Goal: Task Accomplishment & Management: Complete application form

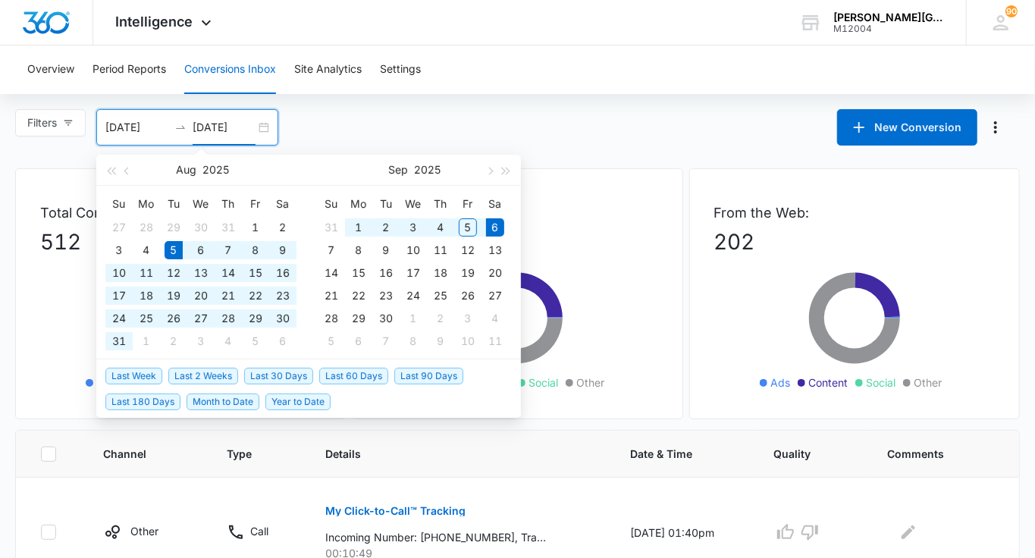
type input "09/06/2025"
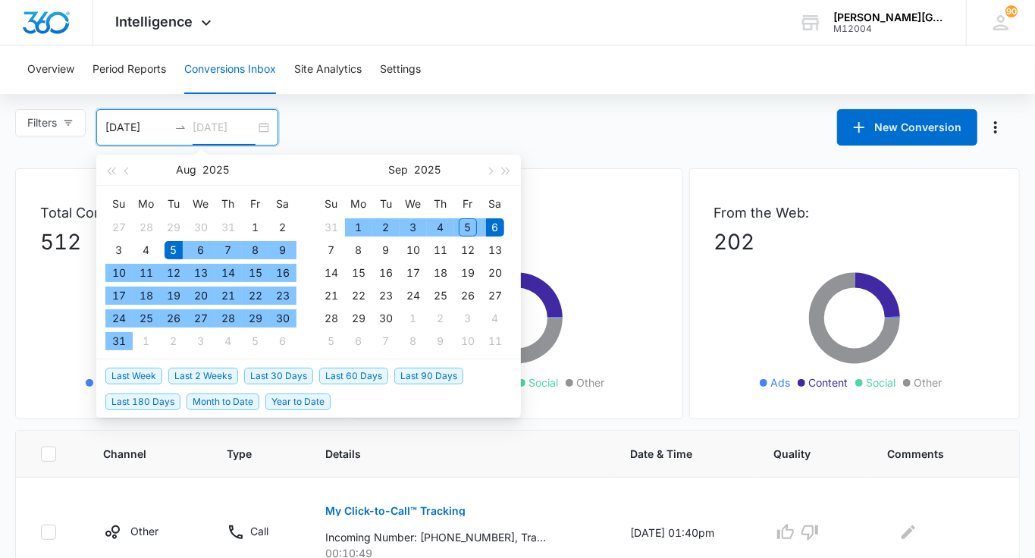
click at [495, 231] on div "6" at bounding box center [495, 227] width 18 height 18
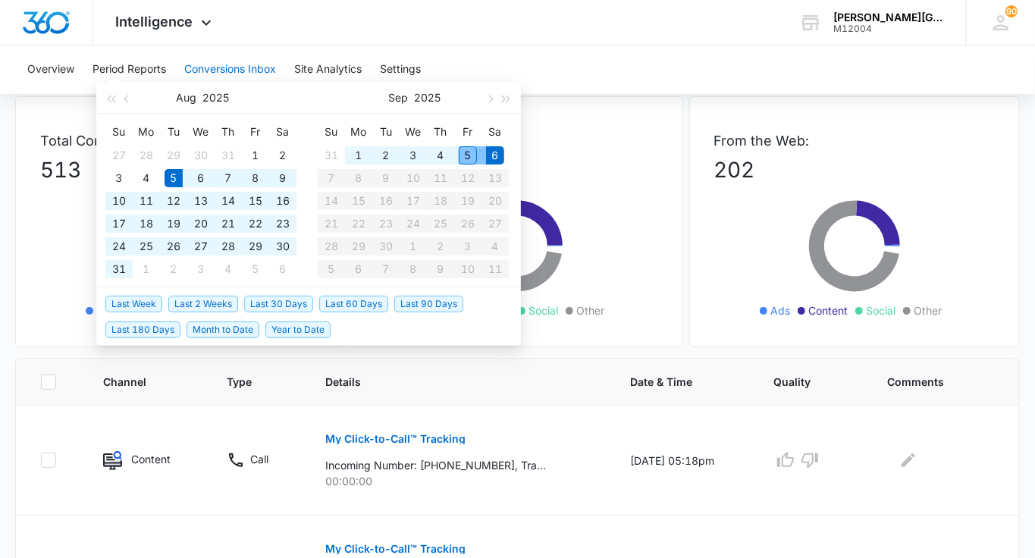
type input "08/05/2025"
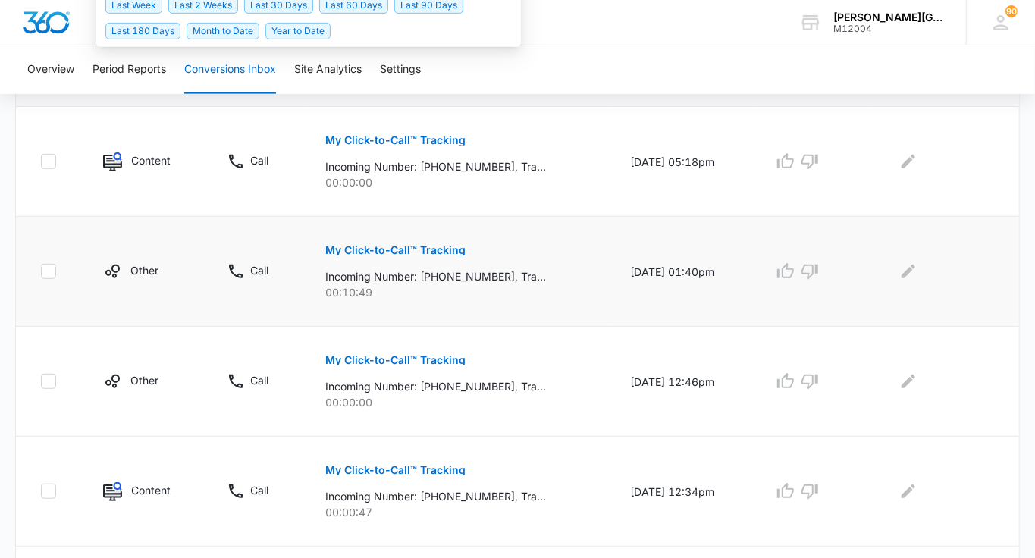
scroll to position [372, 0]
click at [794, 165] on icon "button" at bounding box center [786, 159] width 17 height 15
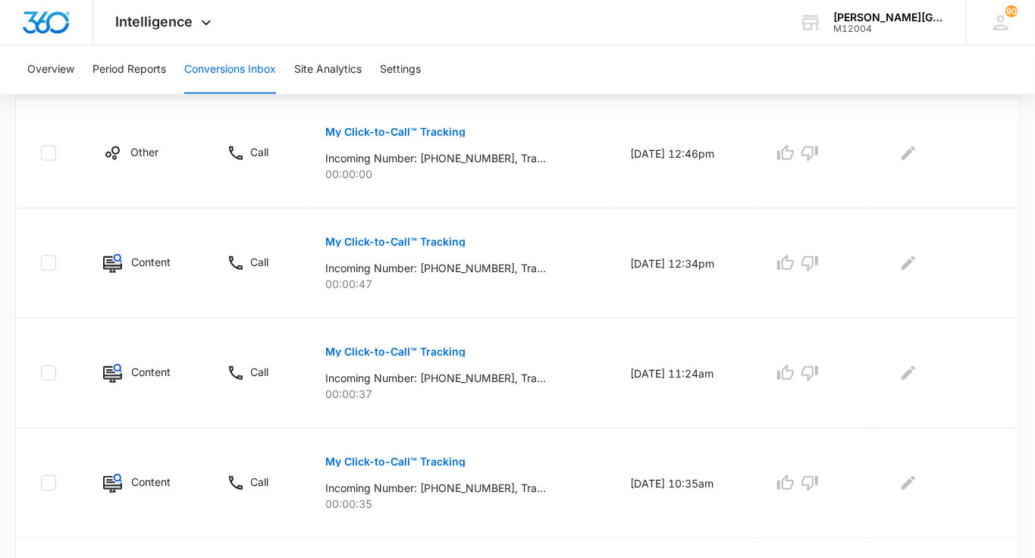
scroll to position [0, 0]
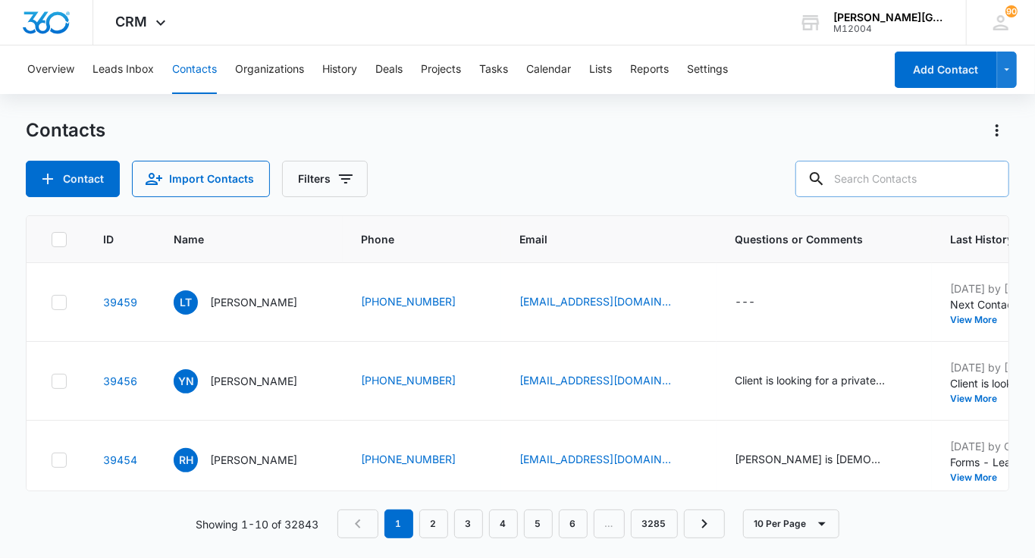
click at [946, 171] on input "text" at bounding box center [903, 179] width 214 height 36
paste input "[PERSON_NAME] <[PERSON_NAME][EMAIL_ADDRESS][DOMAIN_NAME]>"
type input "[PERSON_NAME] <[PERSON_NAME][EMAIL_ADDRESS][DOMAIN_NAME]>"
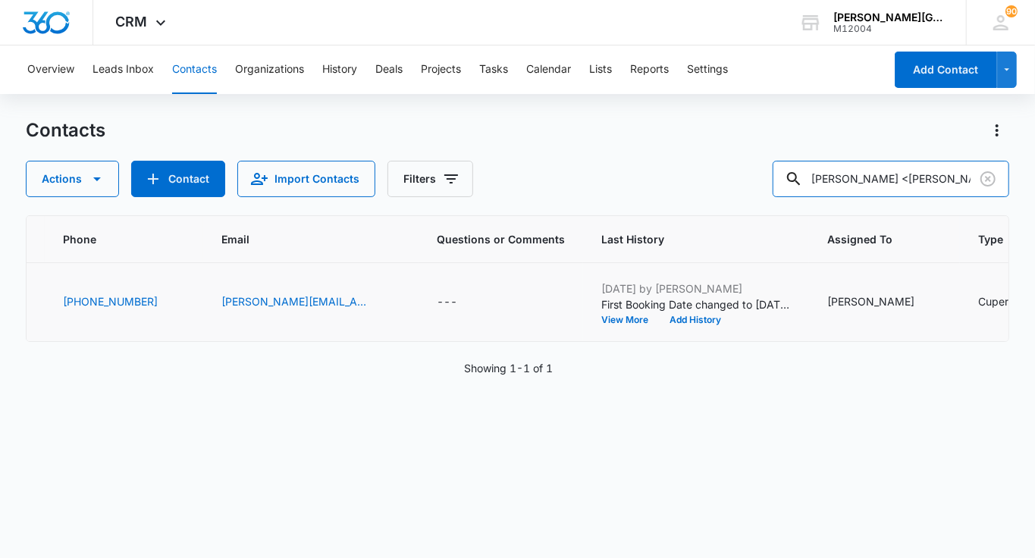
scroll to position [0, 768]
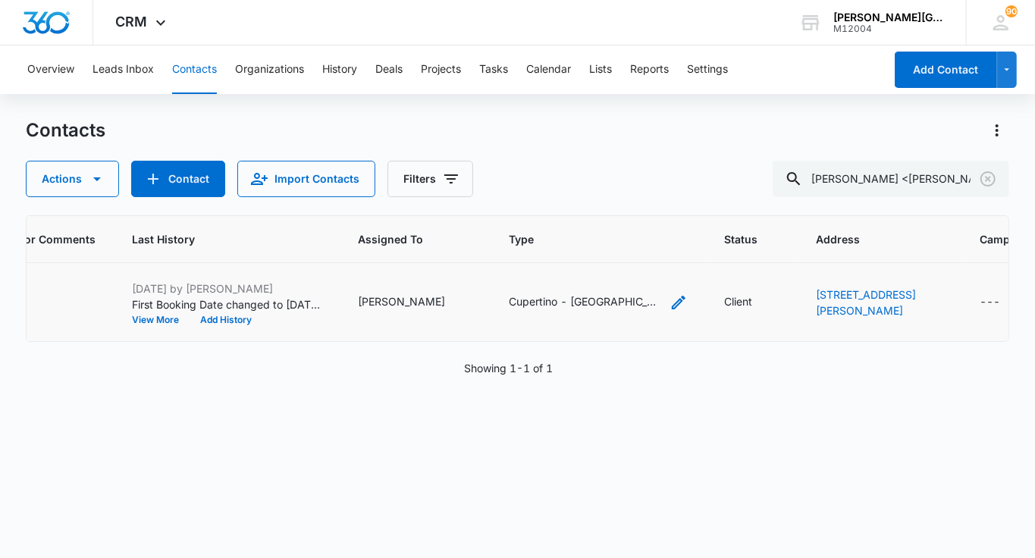
click at [614, 310] on div "Cupertino - [GEOGRAPHIC_DATA], [GEOGRAPHIC_DATA]/[GEOGRAPHIC_DATA], [GEOGRAPHIC…" at bounding box center [585, 302] width 152 height 16
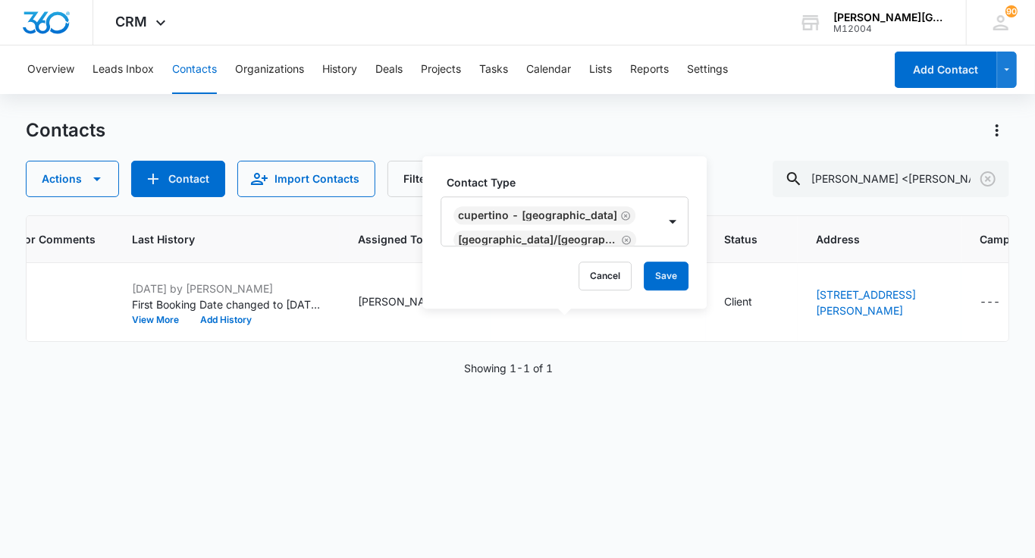
scroll to position [36, 0]
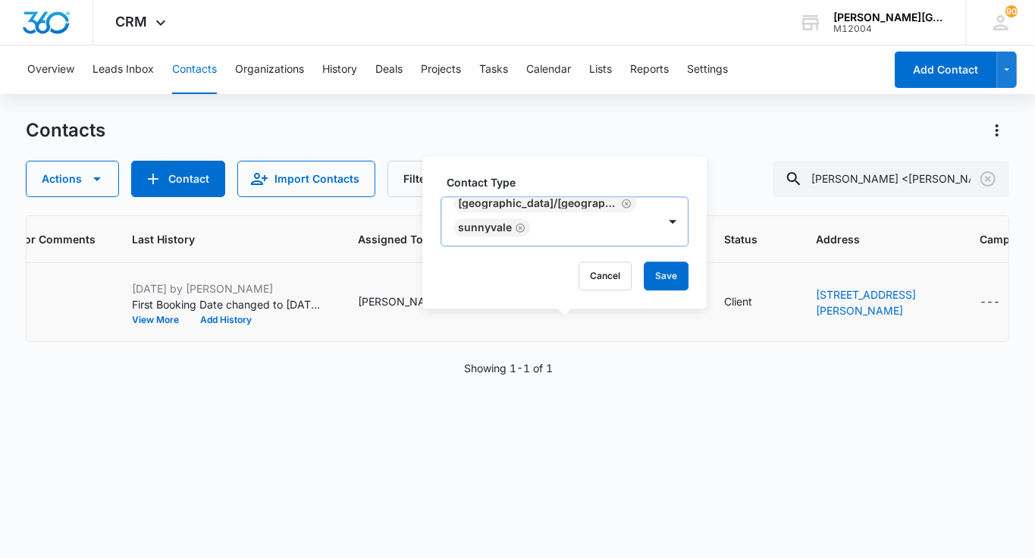
click at [594, 229] on div at bounding box center [586, 227] width 103 height 19
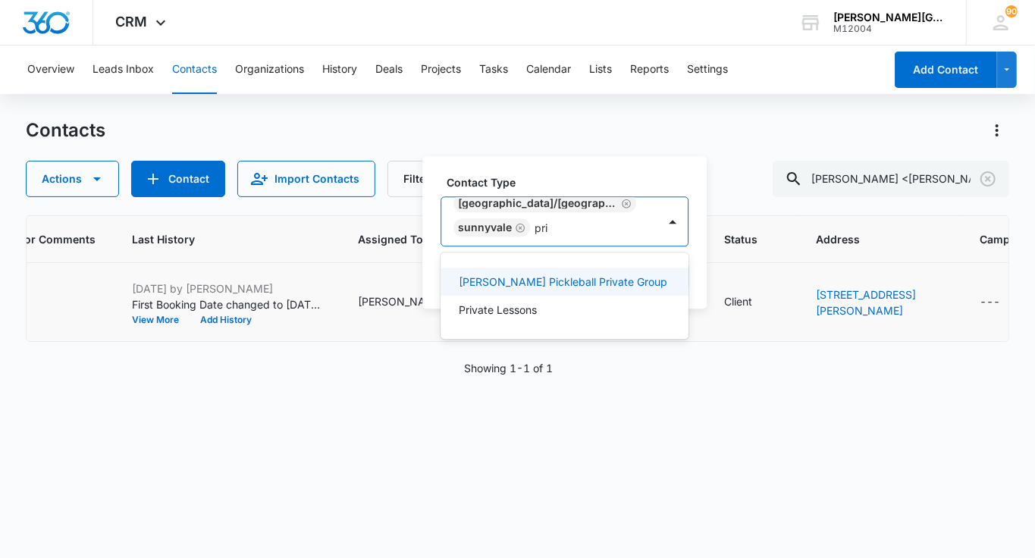
type input "priv"
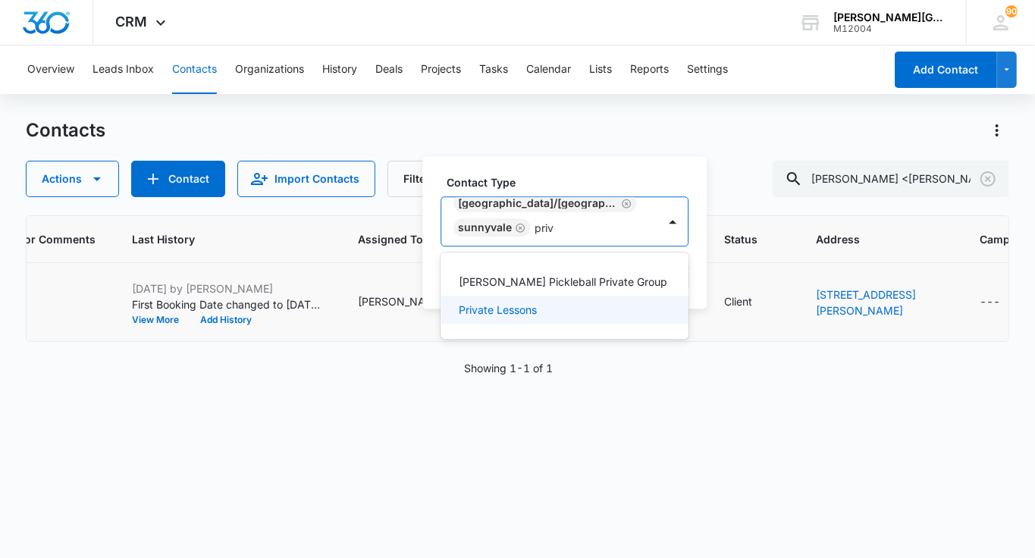
click at [501, 307] on p "Private Lessons" at bounding box center [498, 310] width 78 height 16
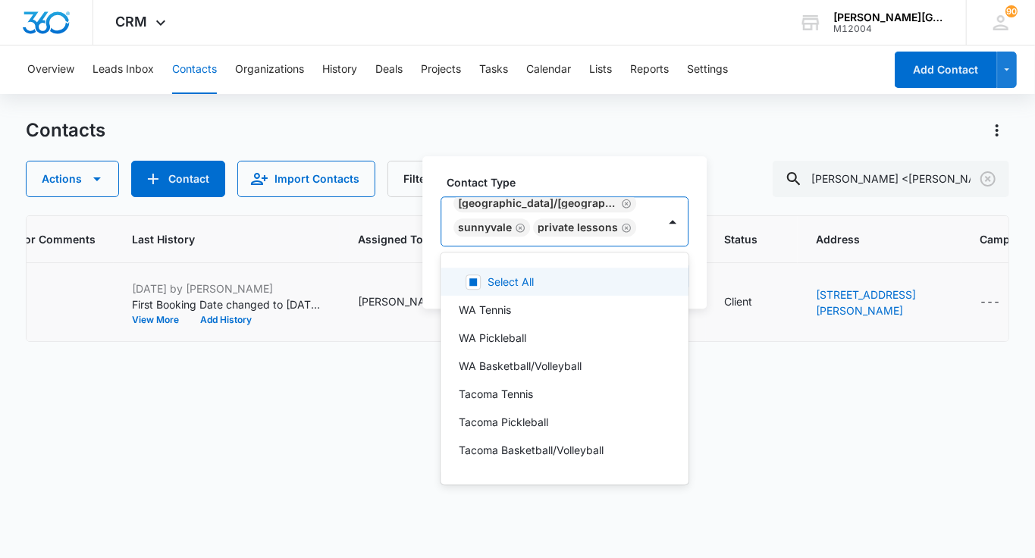
click at [521, 230] on icon "Remove Sunnyvale" at bounding box center [520, 227] width 11 height 11
click at [636, 225] on div at bounding box center [599, 227] width 77 height 19
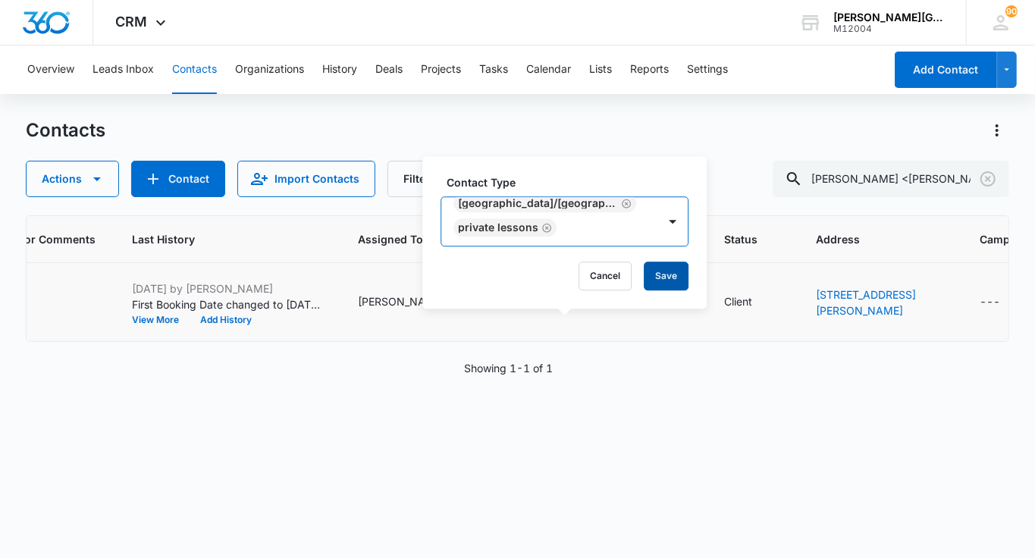
click at [654, 276] on button "Save" at bounding box center [666, 276] width 45 height 29
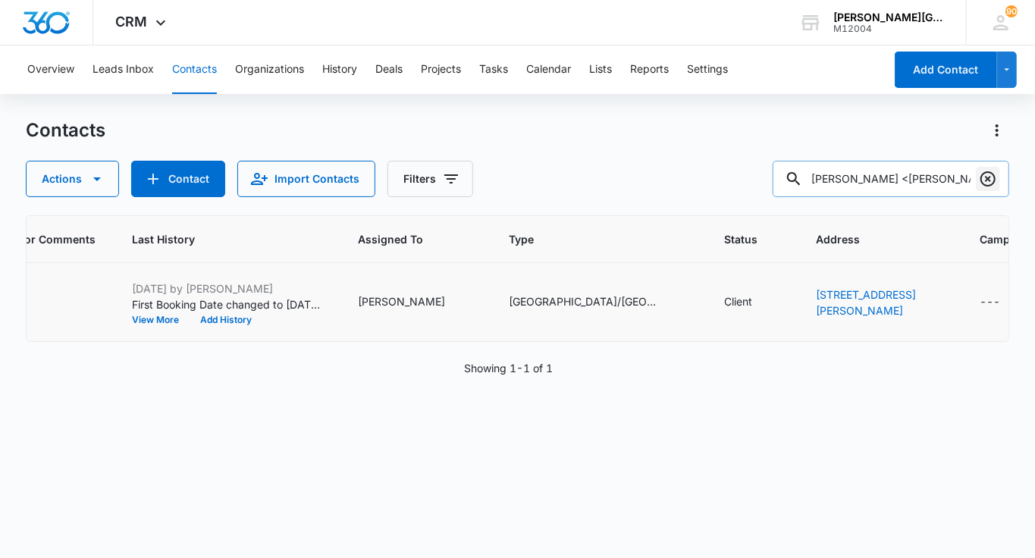
click at [994, 173] on icon "Clear" at bounding box center [988, 178] width 15 height 15
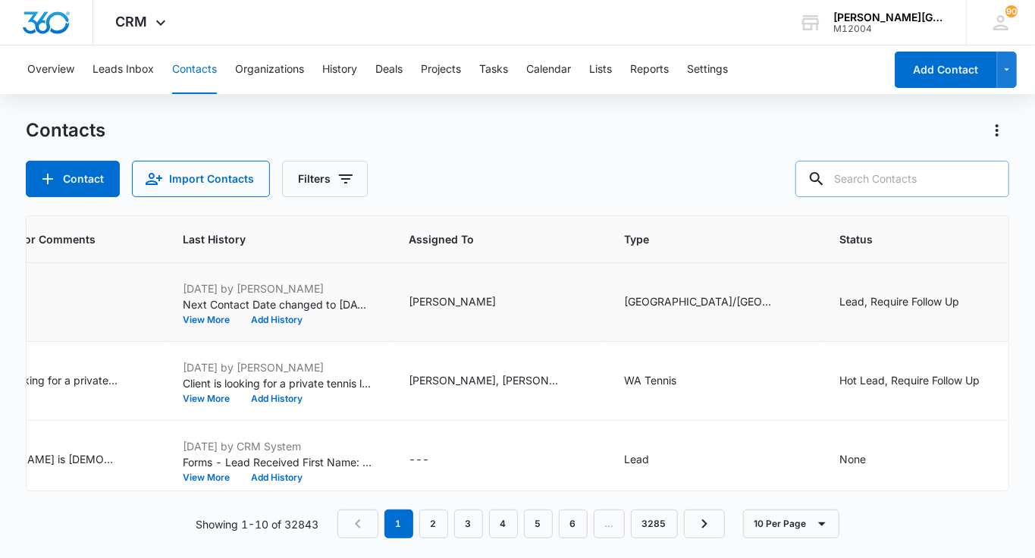
scroll to position [0, 0]
